Goal: Unclear

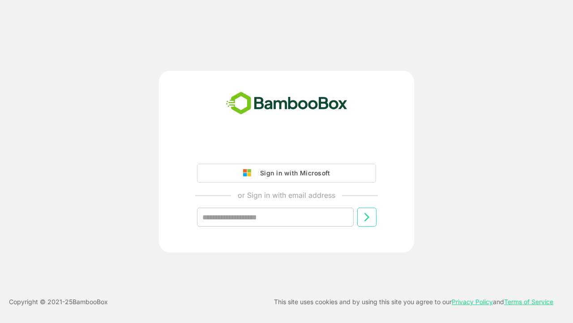
type input "**********"
click at [367, 217] on icon at bounding box center [367, 216] width 11 height 11
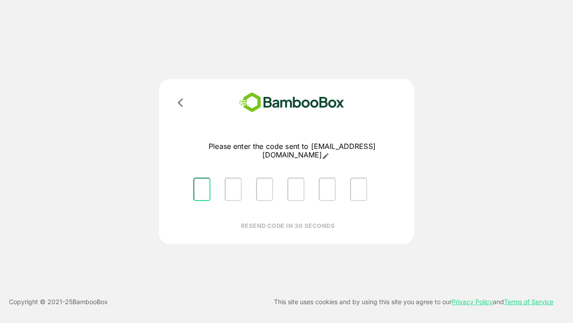
type input "*"
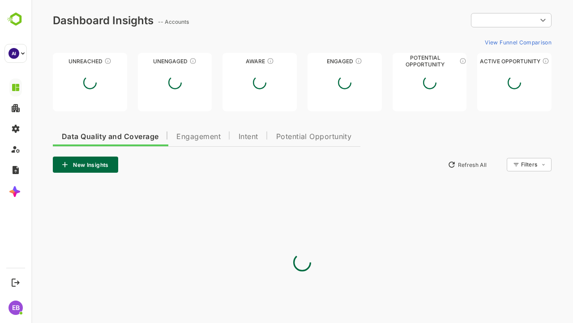
type input "**********"
